Goal: Transaction & Acquisition: Subscribe to service/newsletter

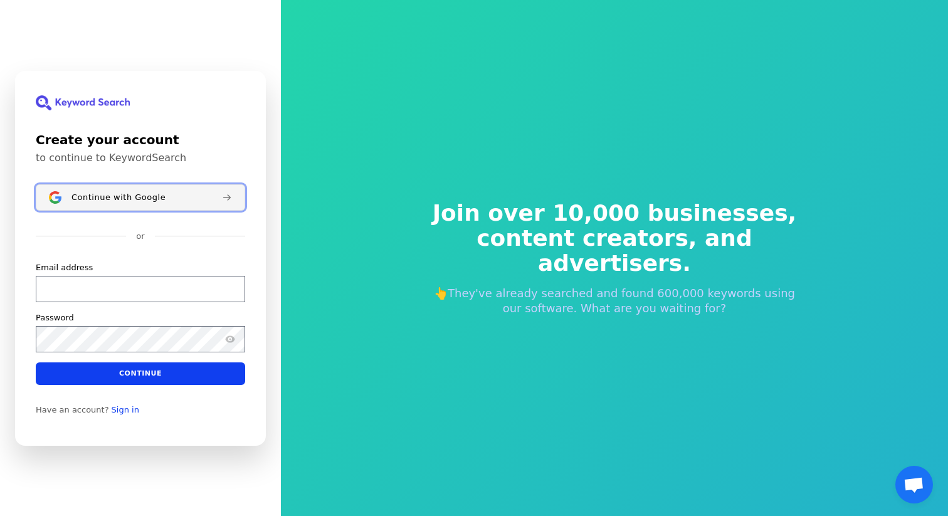
click at [160, 201] on div "Continue with Google" at bounding box center [142, 197] width 141 height 10
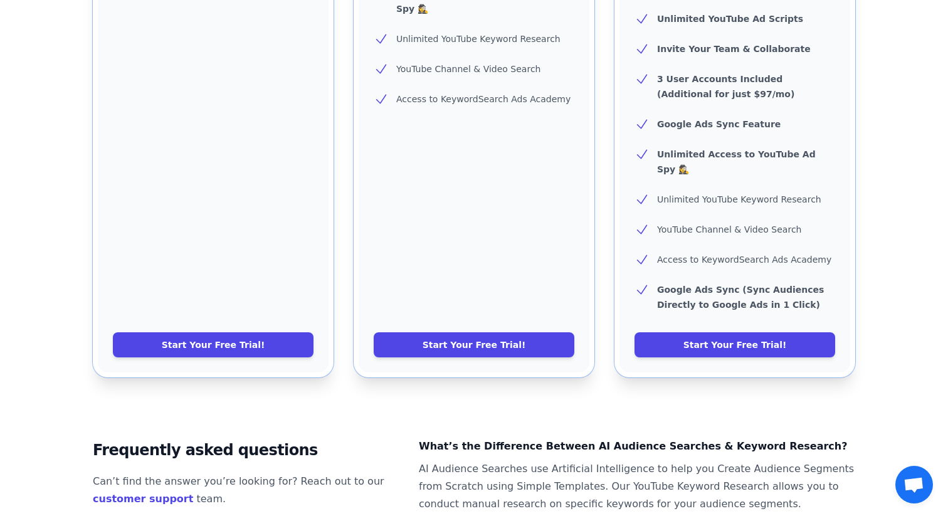
scroll to position [598, 0]
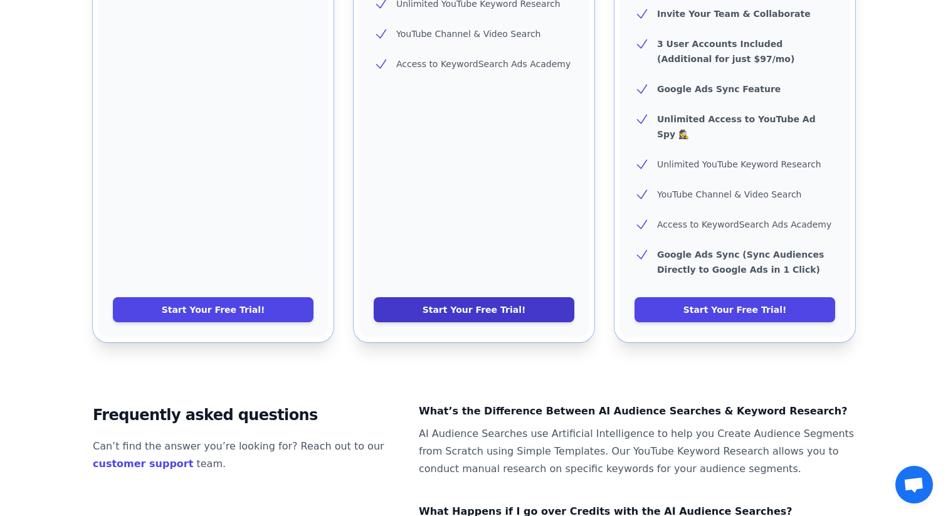
click at [478, 297] on link "Start Your Free Trial!" at bounding box center [474, 309] width 201 height 25
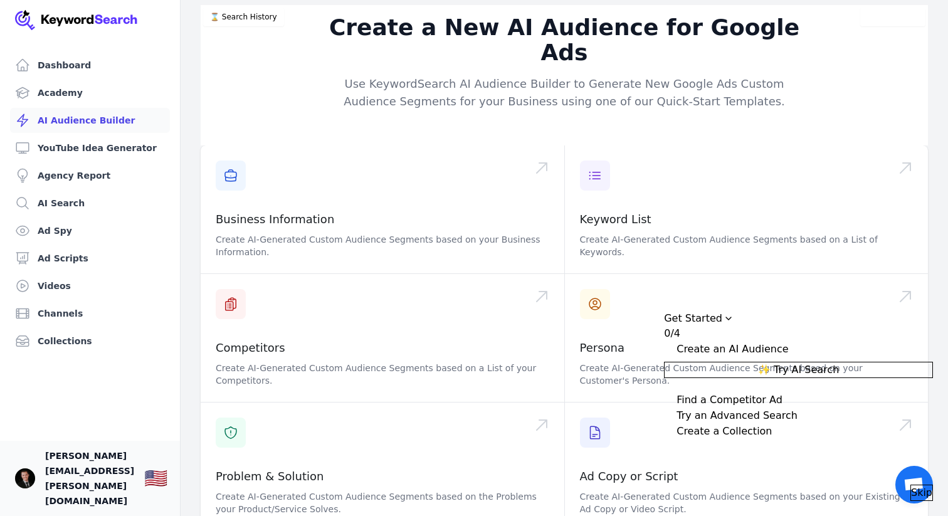
click at [91, 502] on span "[PERSON_NAME][EMAIL_ADDRESS][PERSON_NAME][DOMAIN_NAME]" at bounding box center [89, 478] width 89 height 60
click at [26, 489] on img "Open user button" at bounding box center [25, 479] width 20 height 20
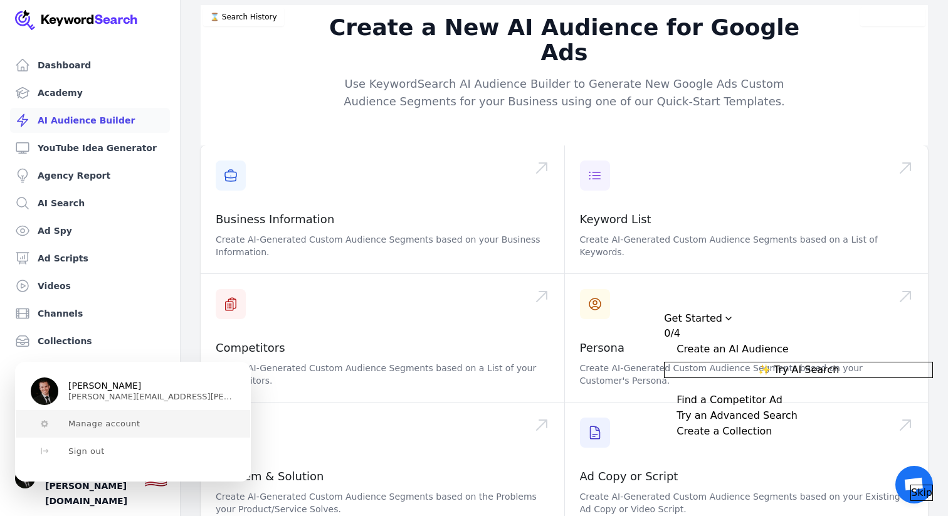
click at [117, 425] on span "Manage account" at bounding box center [104, 424] width 72 height 10
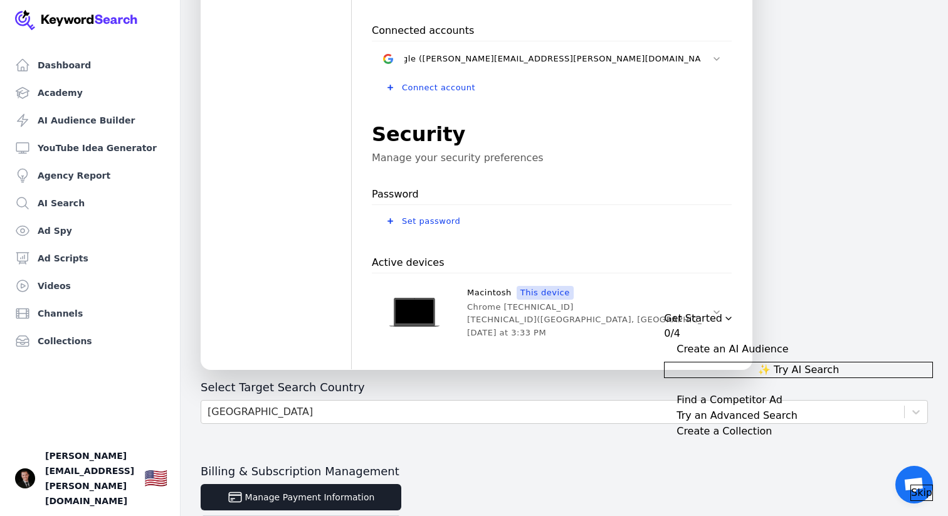
scroll to position [408, 0]
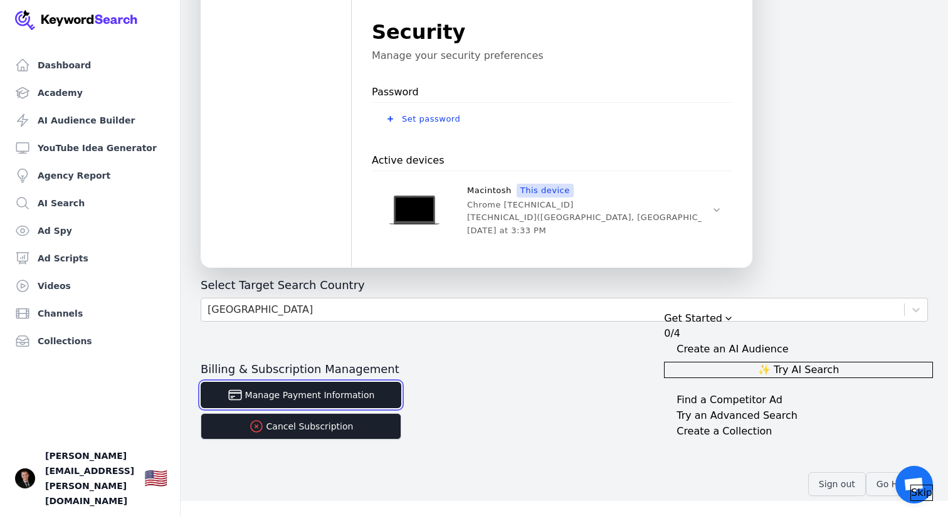
click at [289, 396] on button "Manage Payment Information" at bounding box center [301, 395] width 201 height 26
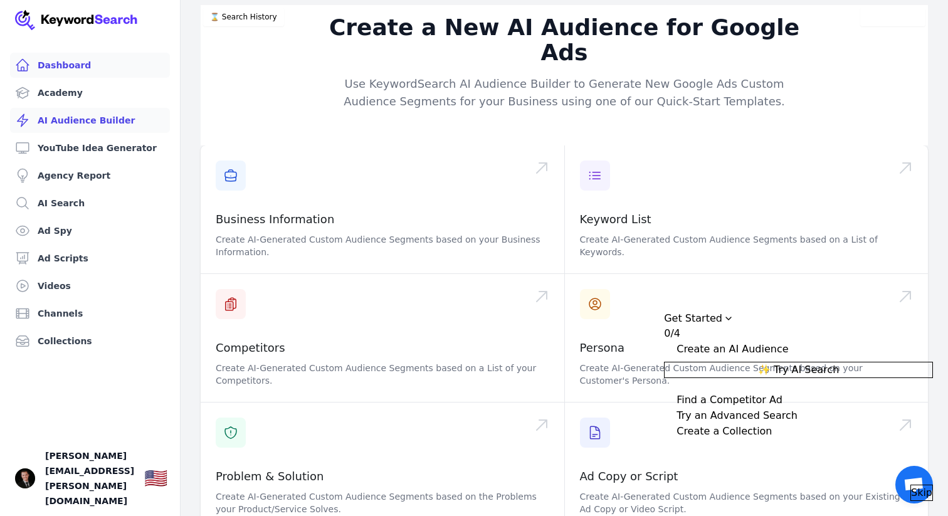
click at [82, 72] on link "Dashboard" at bounding box center [90, 65] width 160 height 25
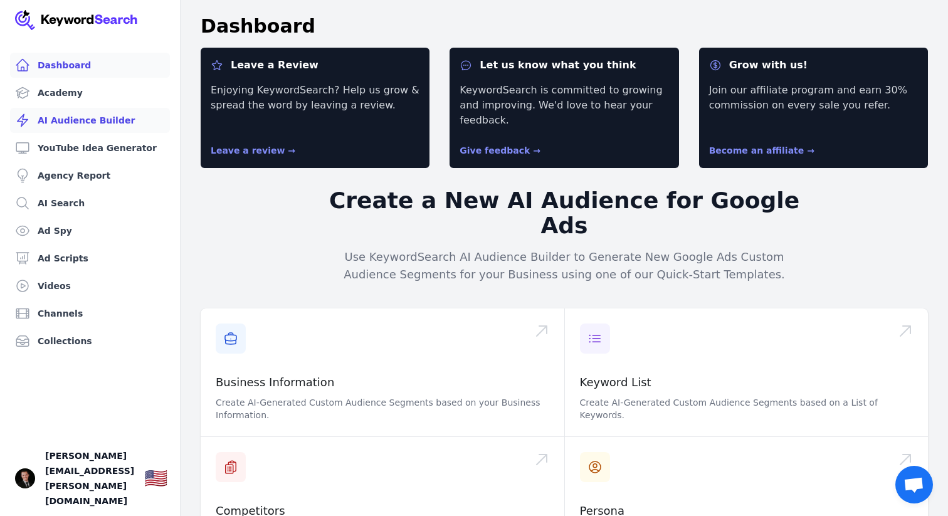
click at [61, 123] on link "AI Audience Builder" at bounding box center [90, 120] width 160 height 25
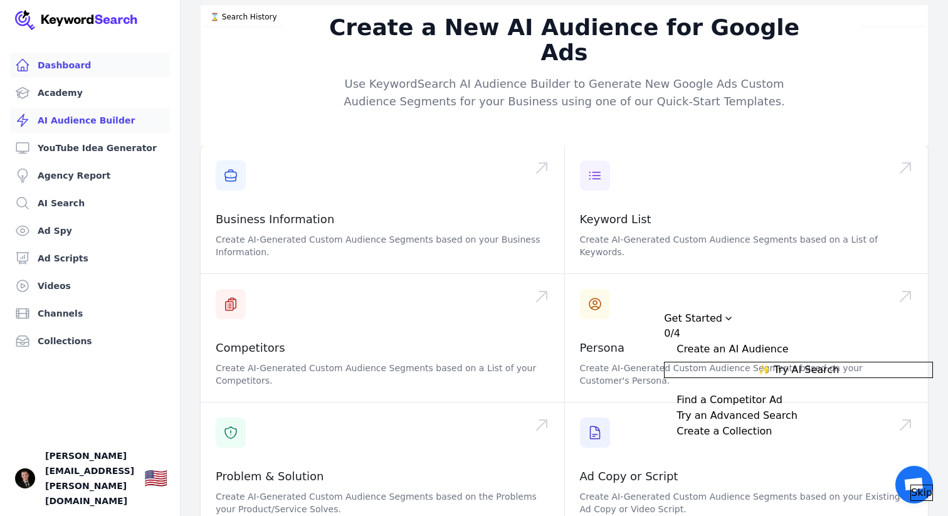
click at [60, 69] on link "Dashboard" at bounding box center [90, 65] width 160 height 25
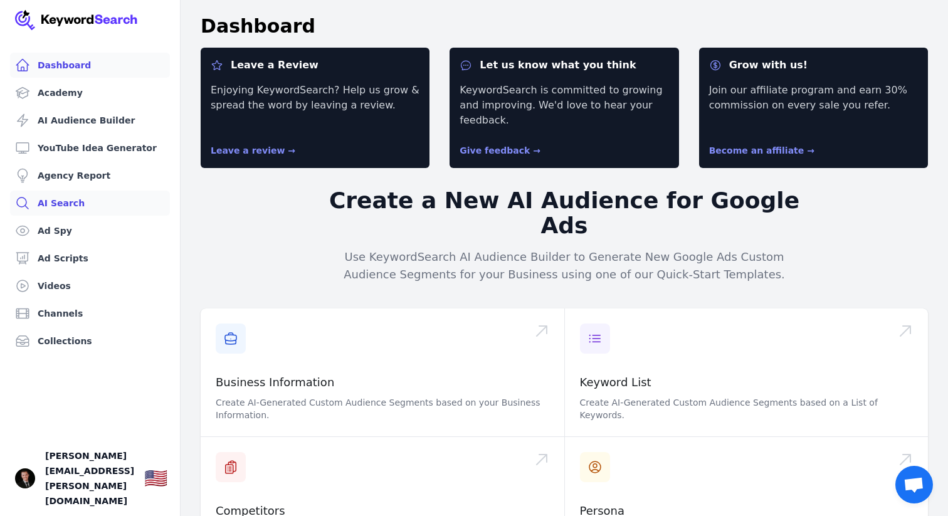
click at [66, 201] on link "AI Search" at bounding box center [90, 203] width 160 height 25
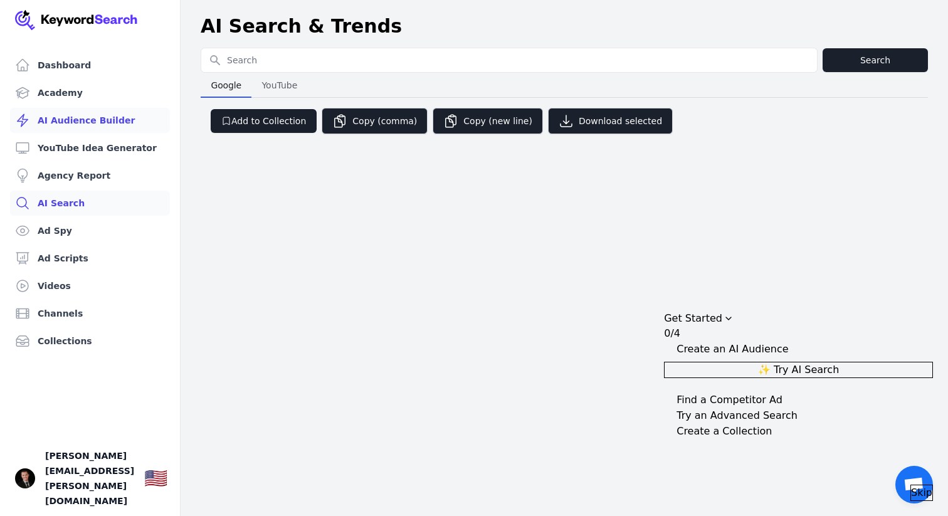
click at [64, 120] on link "AI Audience Builder" at bounding box center [90, 120] width 160 height 25
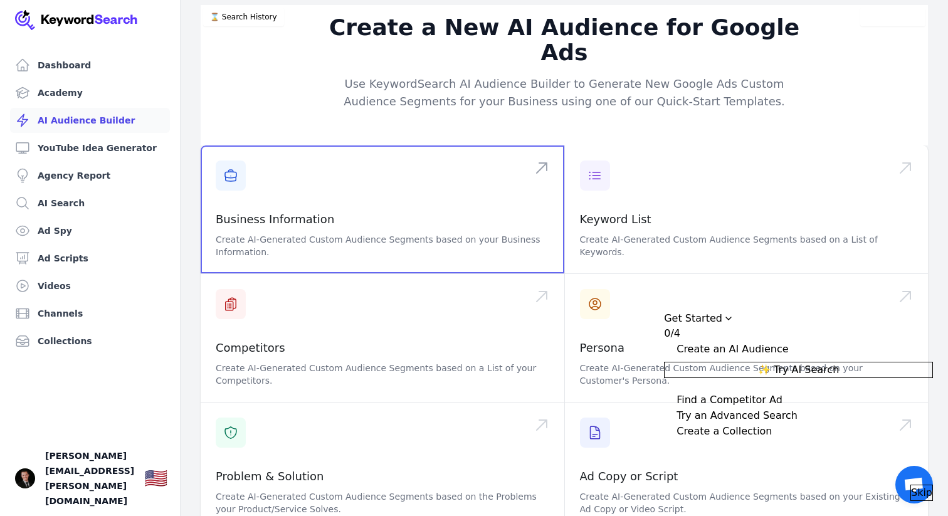
click at [307, 183] on span at bounding box center [383, 210] width 364 height 128
